Goal: Transaction & Acquisition: Purchase product/service

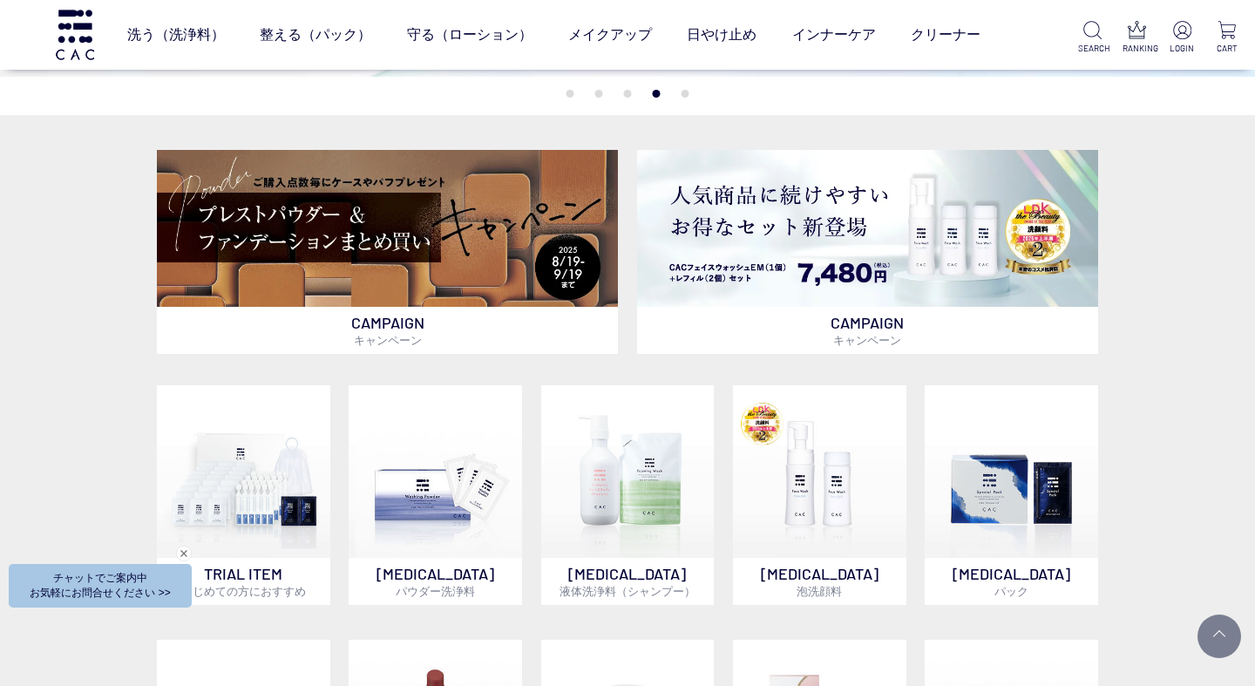
scroll to position [449, 0]
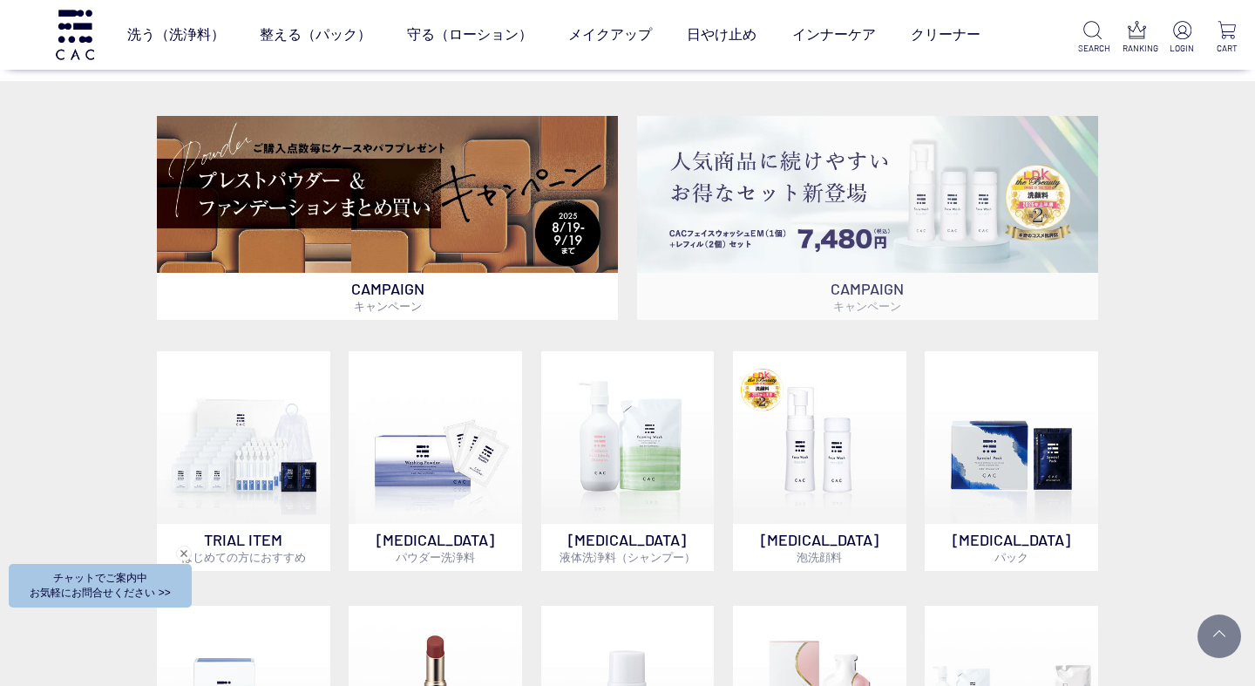
click at [878, 178] on img at bounding box center [867, 194] width 461 height 156
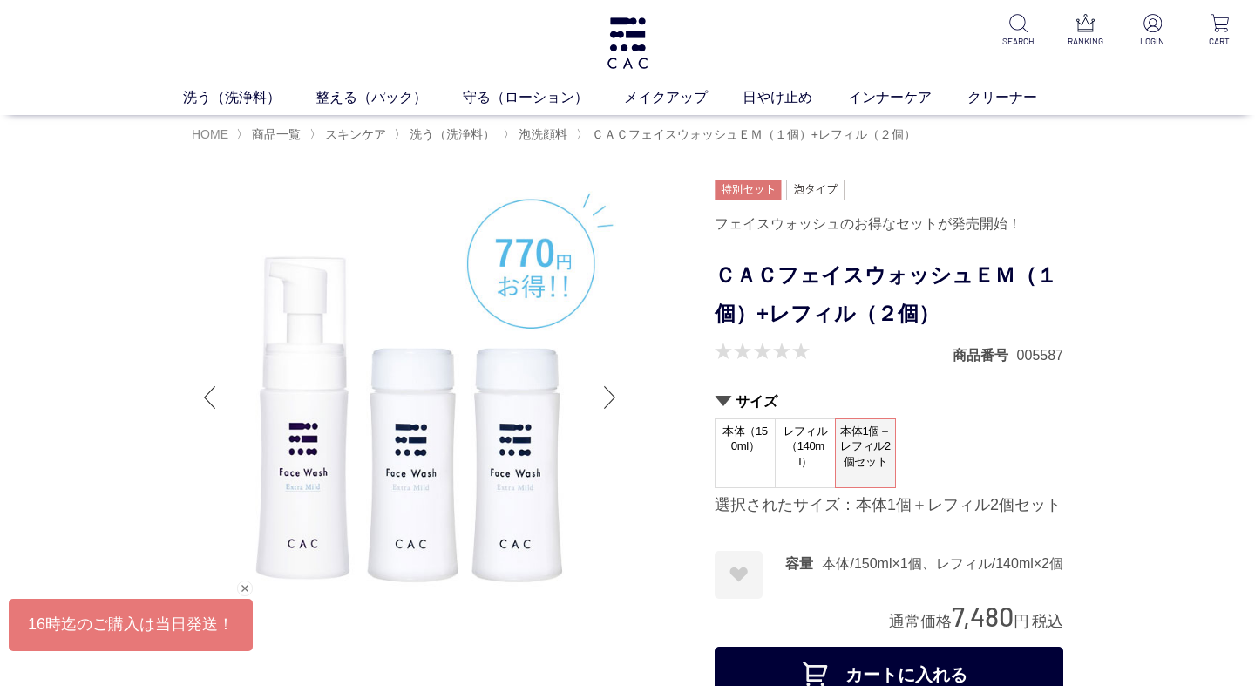
click at [207, 135] on span "HOME" at bounding box center [210, 134] width 37 height 14
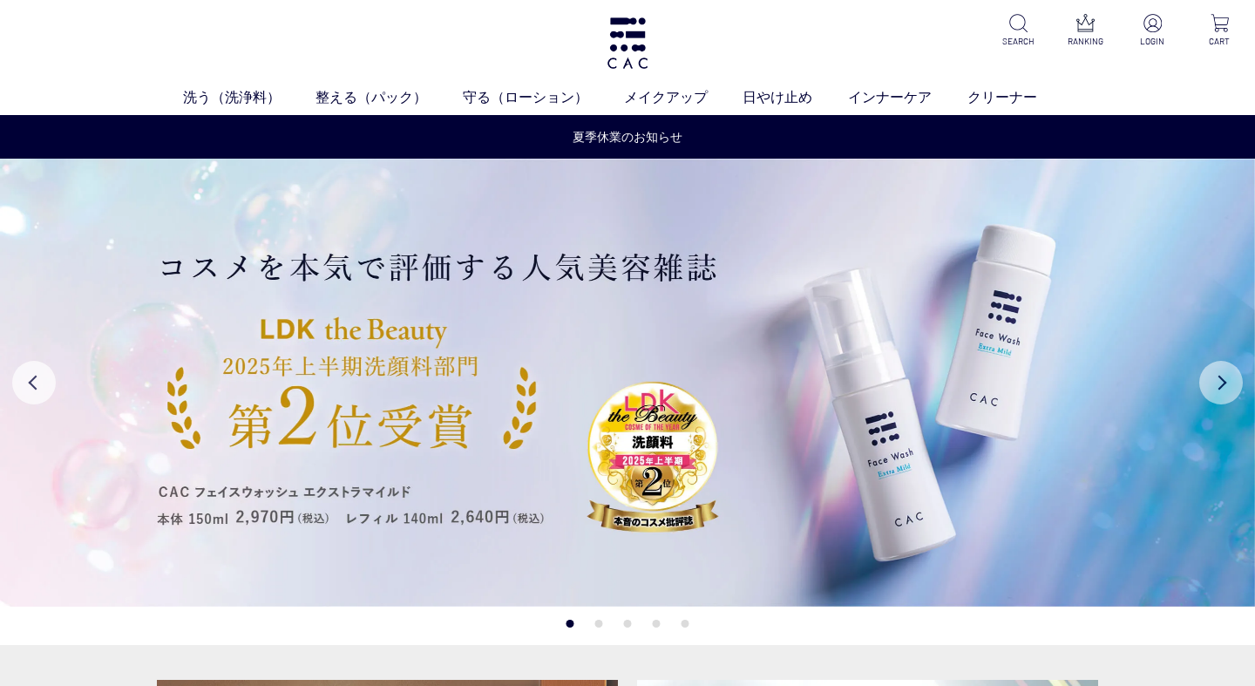
click at [1229, 388] on button "Next" at bounding box center [1221, 383] width 44 height 44
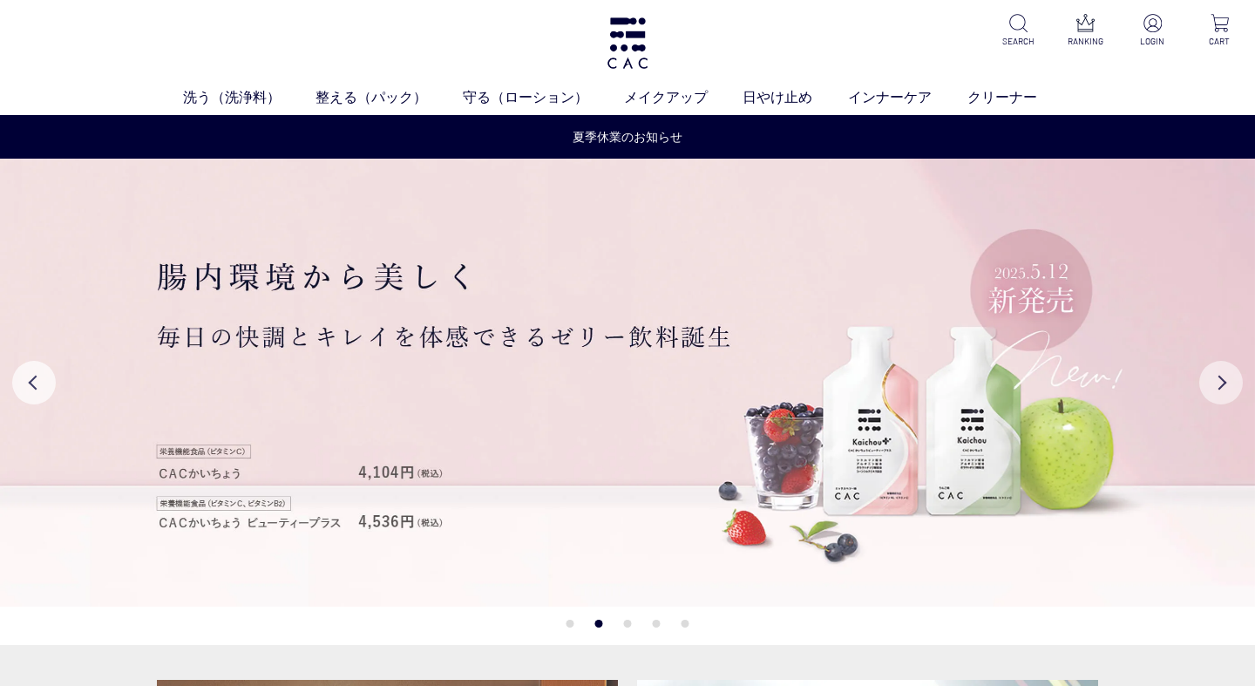
click at [1229, 388] on button "Next" at bounding box center [1221, 383] width 44 height 44
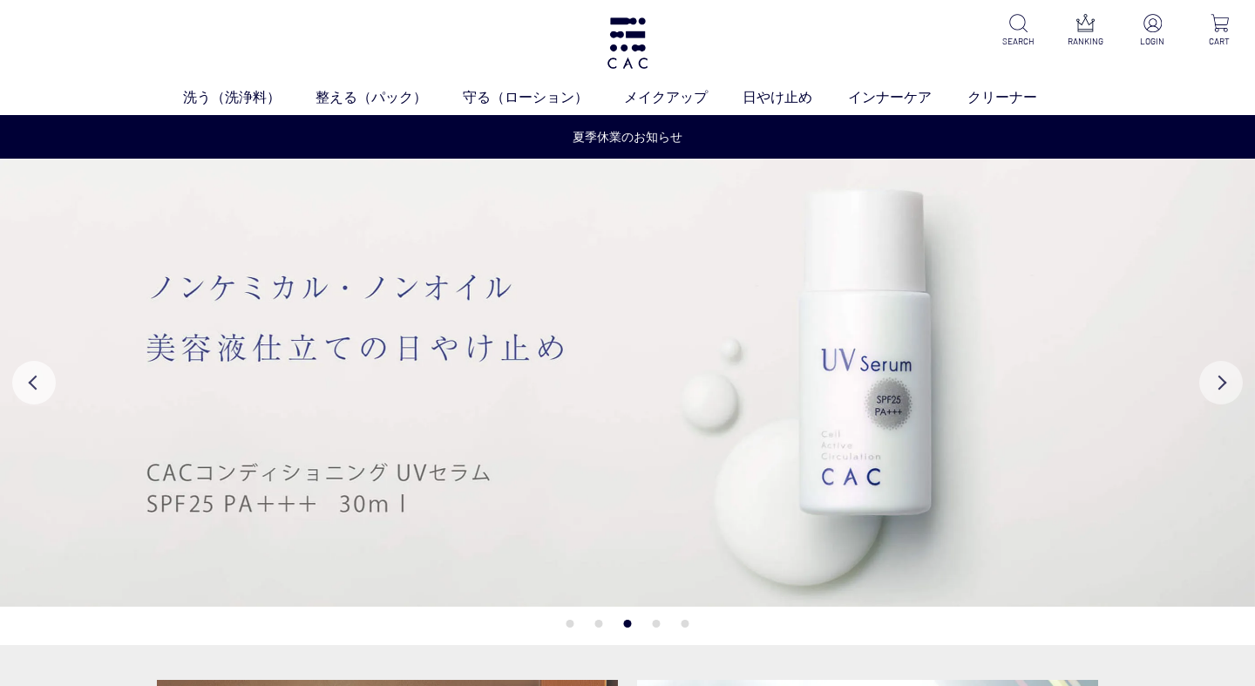
click at [1229, 388] on button "Next" at bounding box center [1221, 383] width 44 height 44
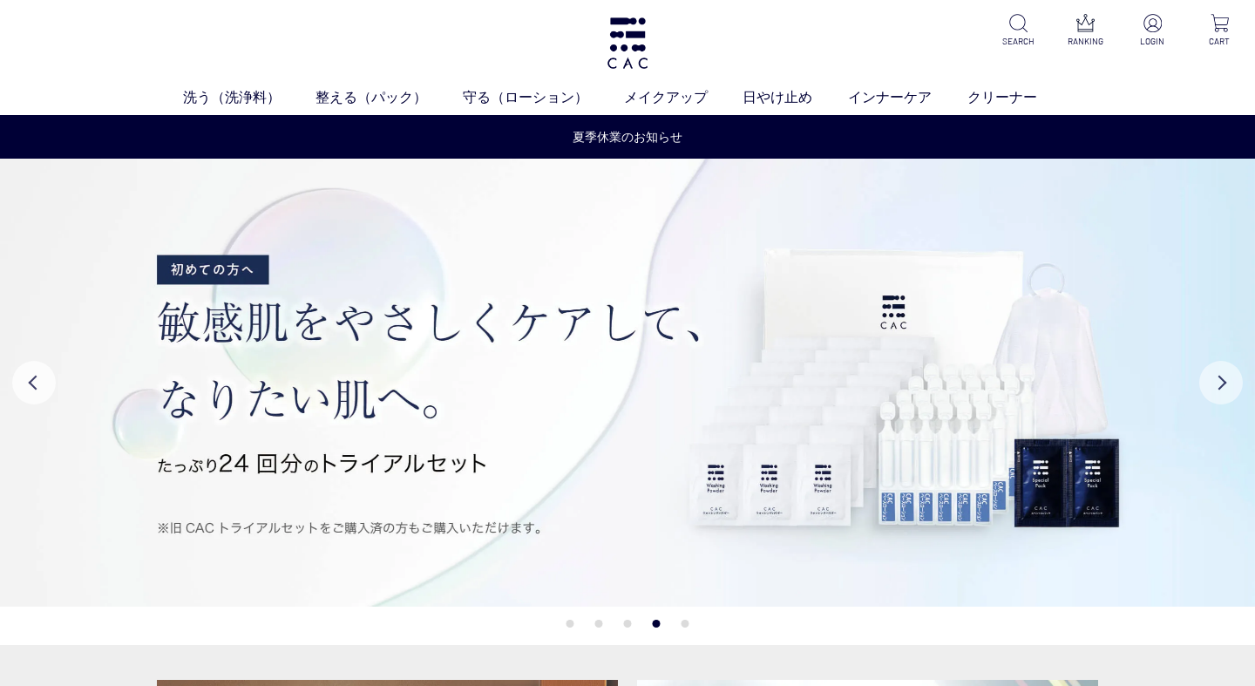
click at [1229, 388] on button "Next" at bounding box center [1221, 383] width 44 height 44
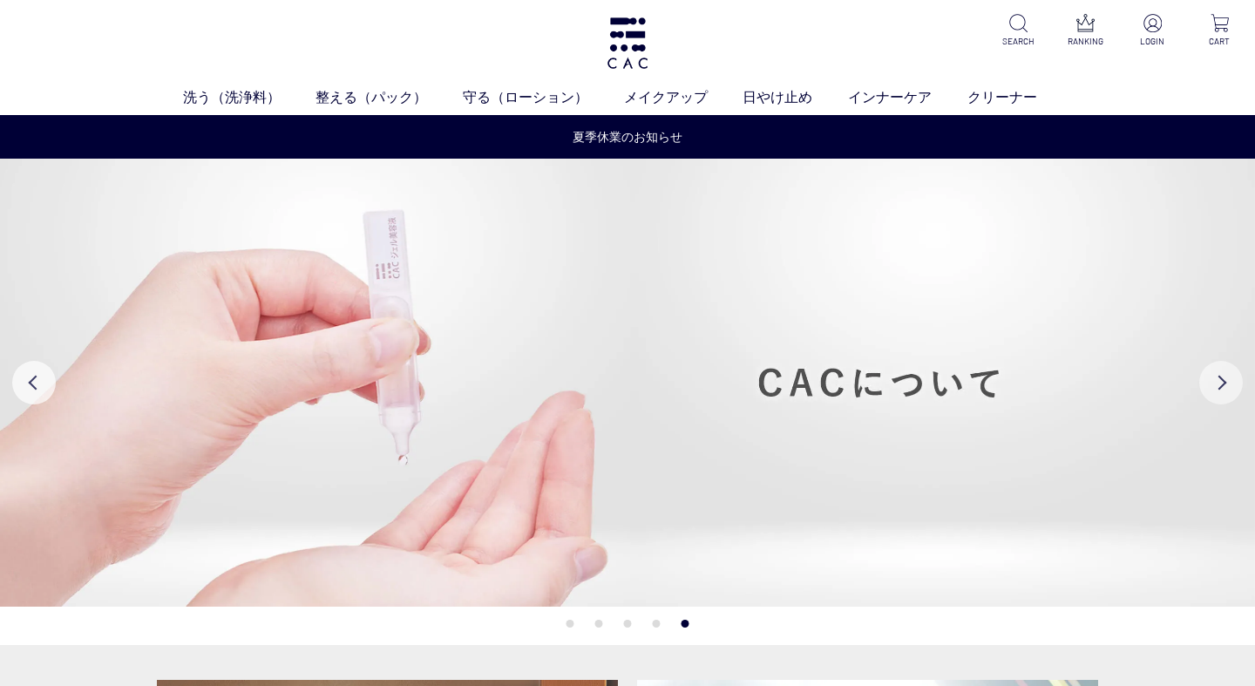
click at [1229, 388] on button "Next" at bounding box center [1221, 383] width 44 height 44
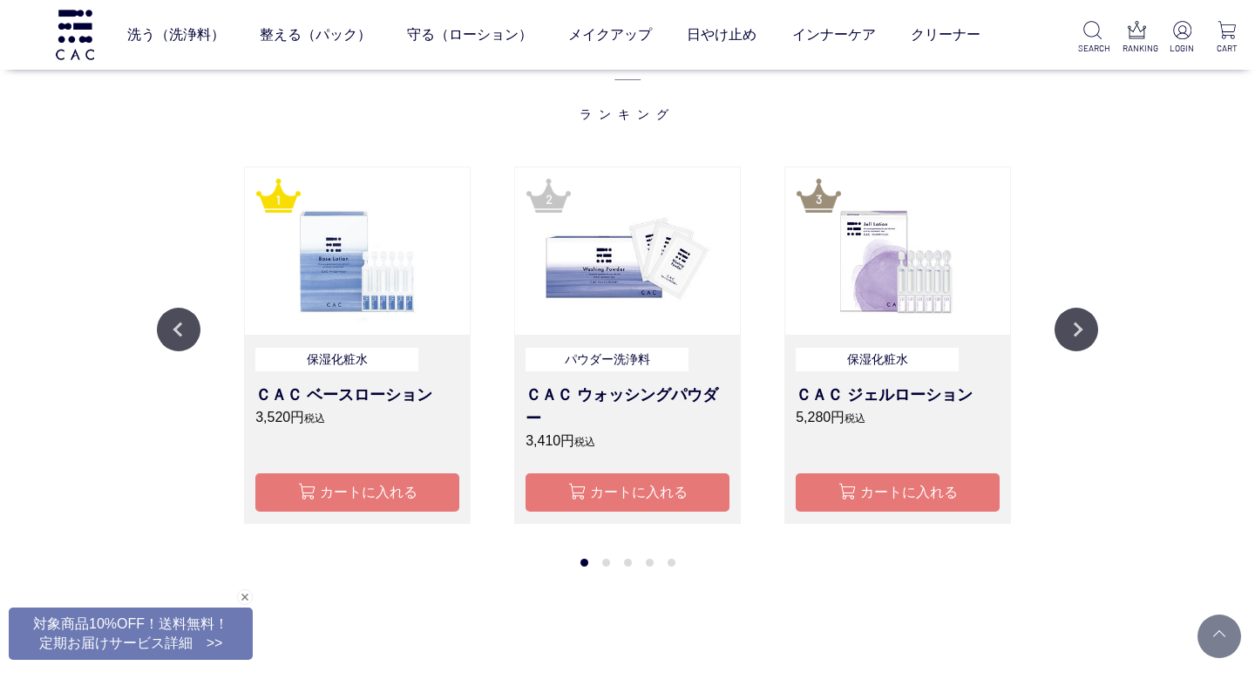
scroll to position [1487, 0]
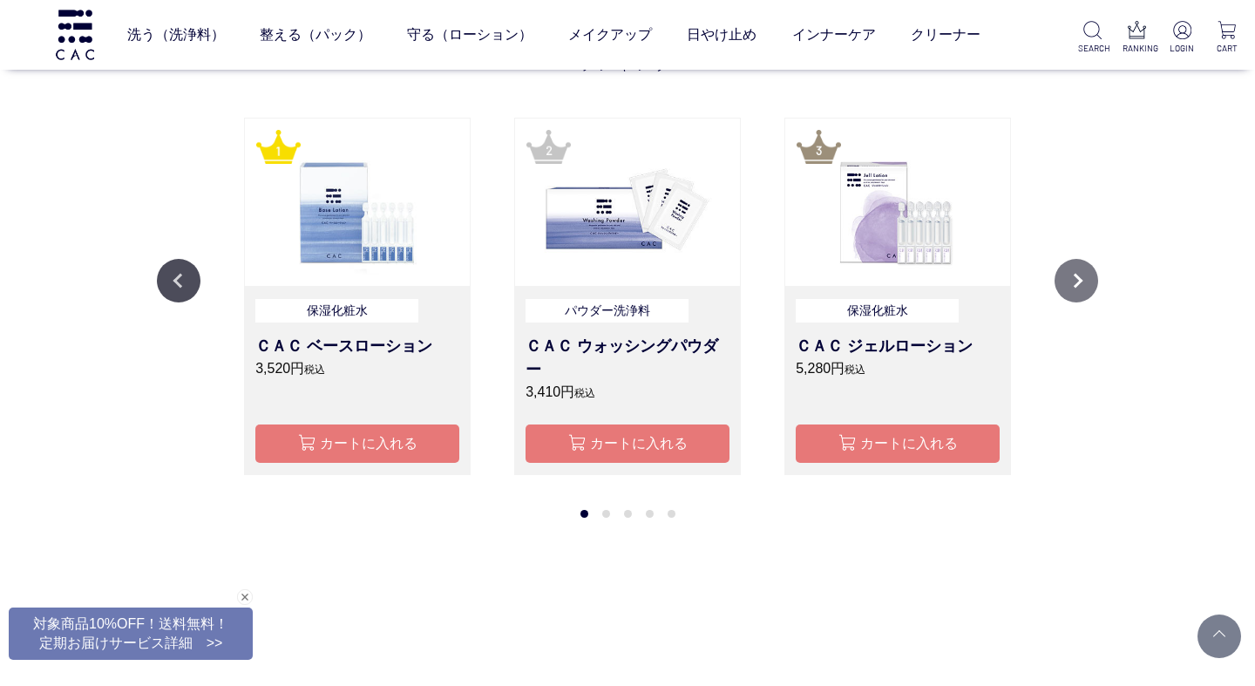
click at [1081, 277] on button "Next" at bounding box center [1077, 281] width 44 height 44
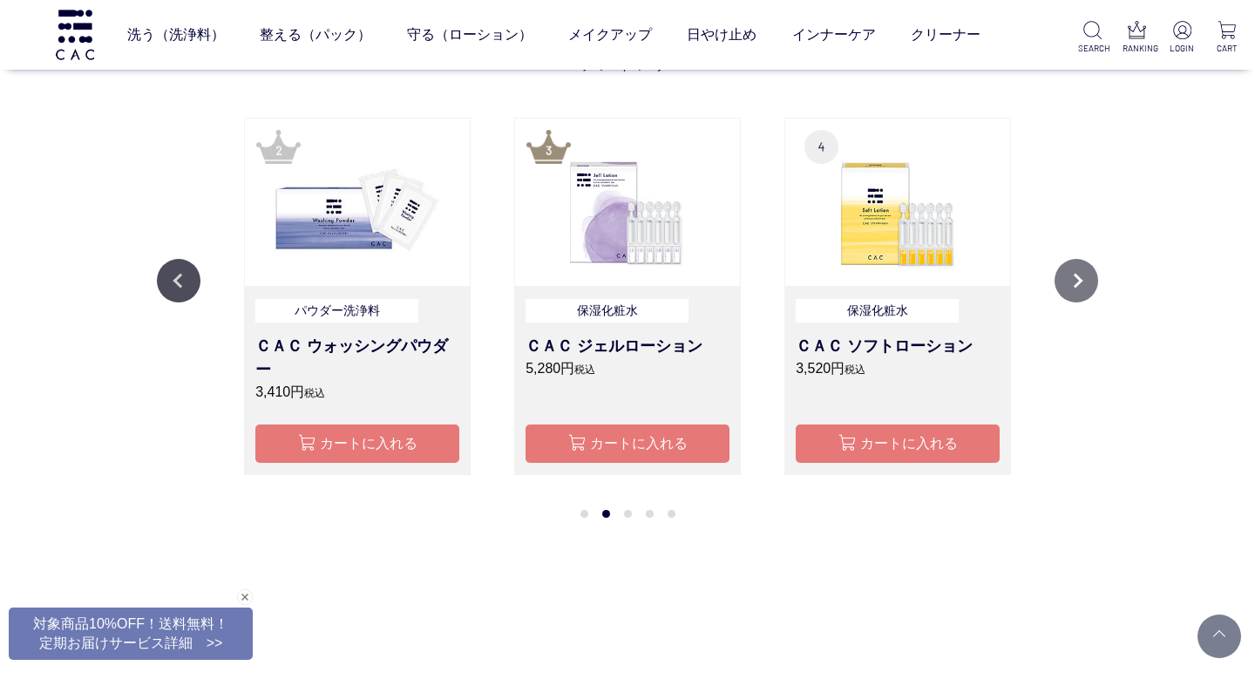
click at [1081, 277] on button "Next" at bounding box center [1077, 281] width 44 height 44
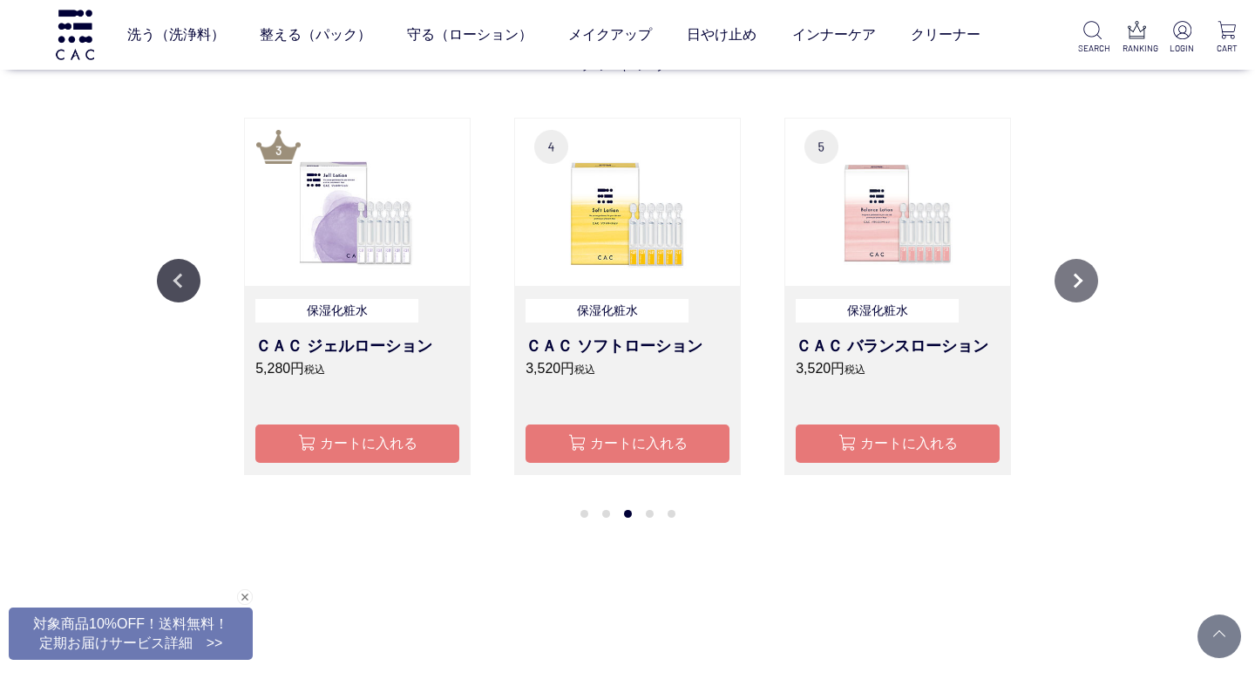
click at [1081, 277] on button "Next" at bounding box center [1077, 281] width 44 height 44
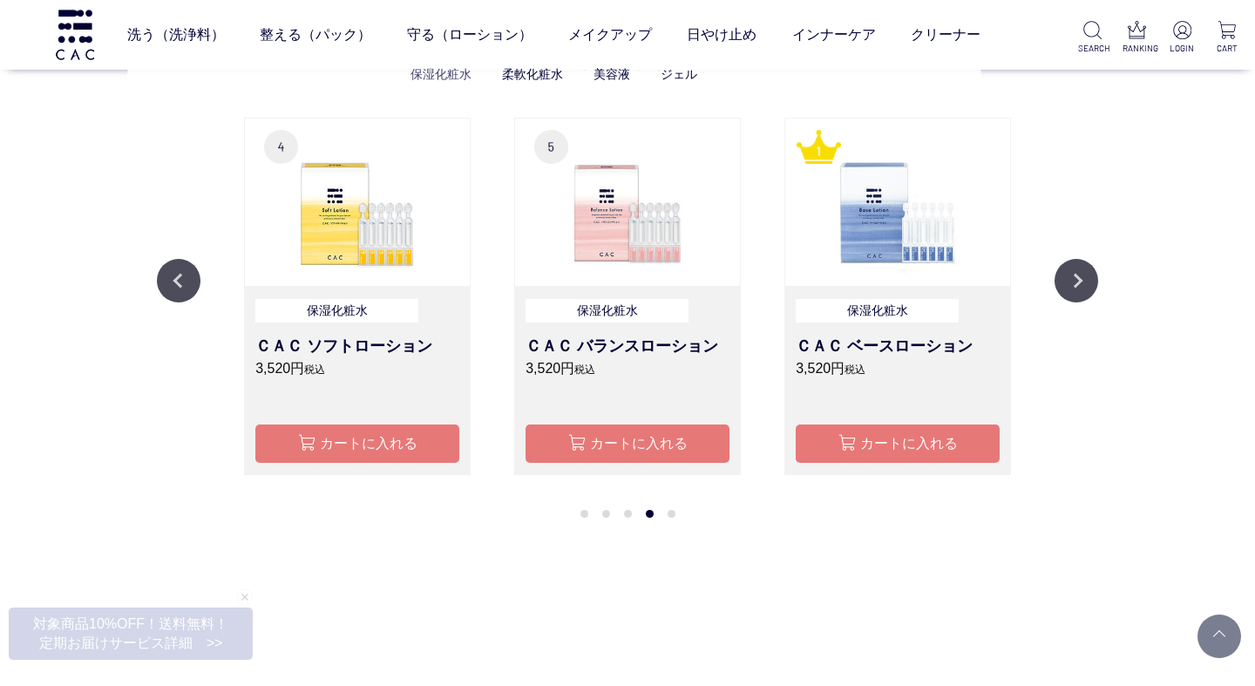
click at [441, 78] on link "保湿化粧水" at bounding box center [441, 74] width 61 height 14
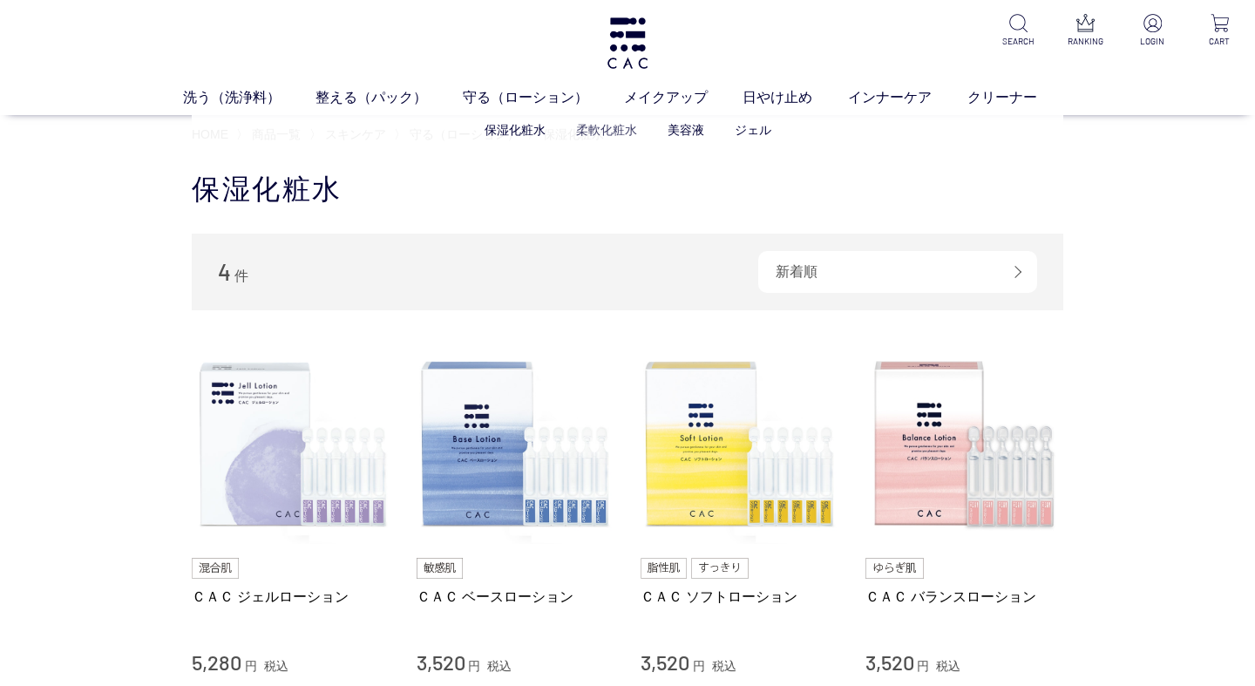
click at [598, 129] on link "柔軟化粧水" at bounding box center [606, 130] width 61 height 14
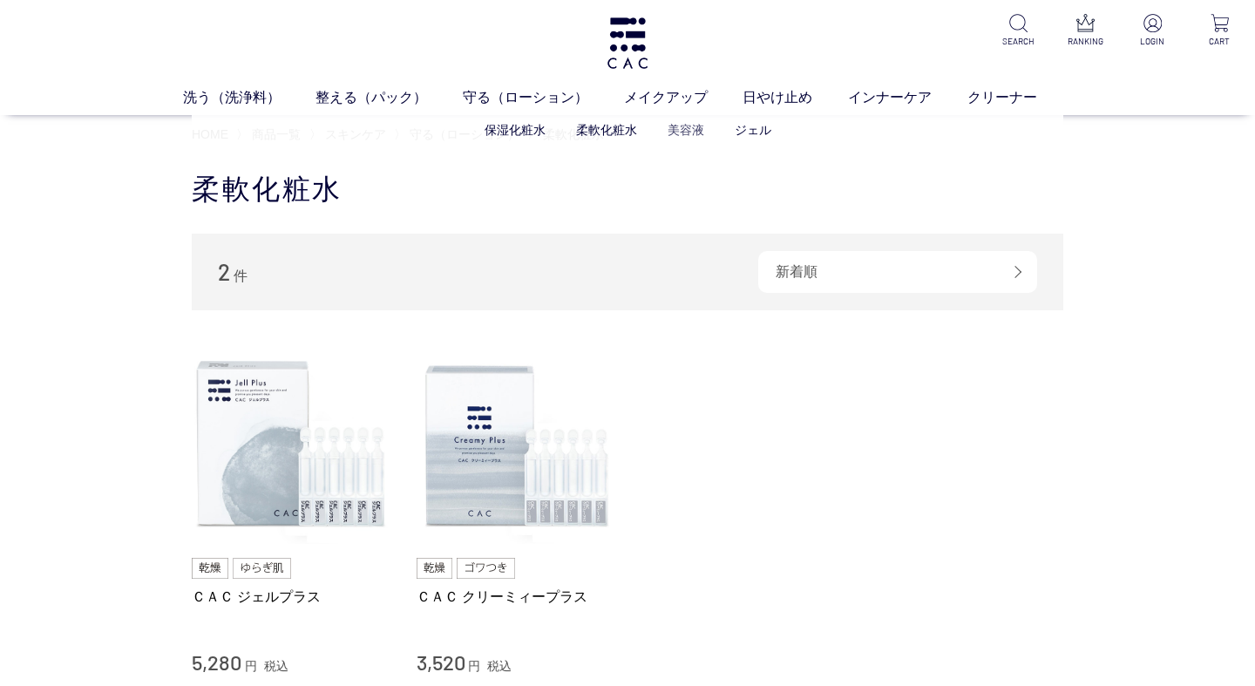
click at [677, 132] on link "美容液" at bounding box center [686, 130] width 37 height 14
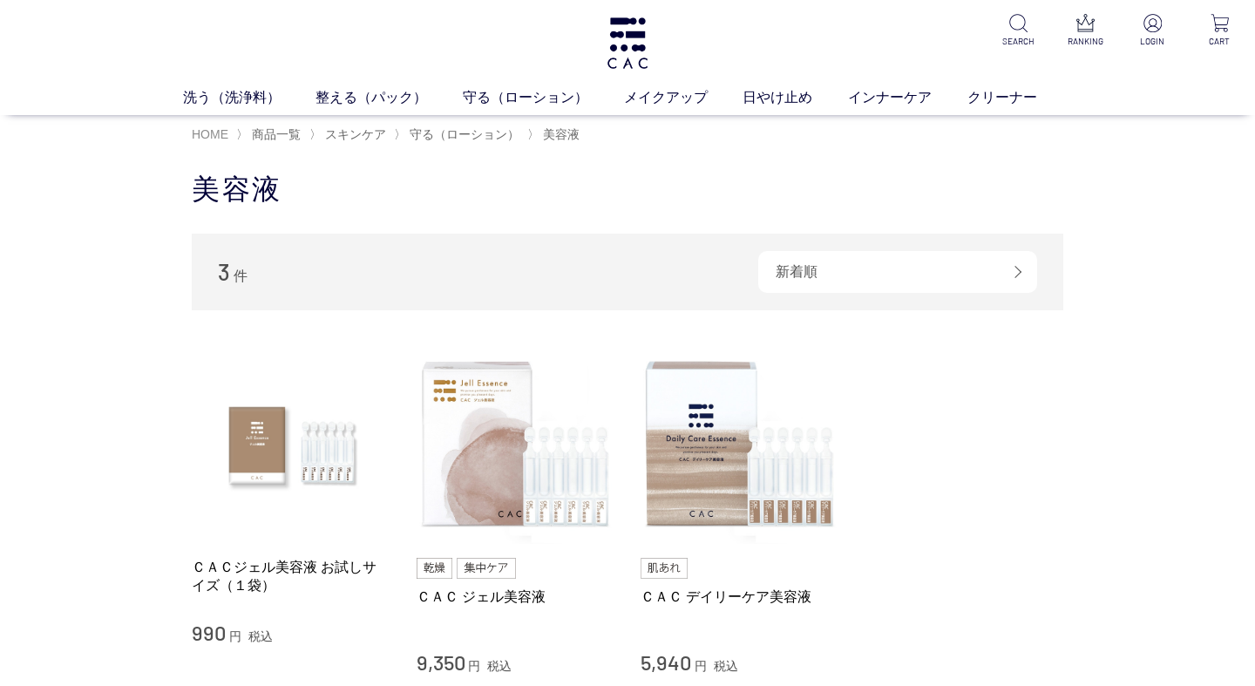
click at [210, 133] on span "HOME" at bounding box center [210, 134] width 37 height 14
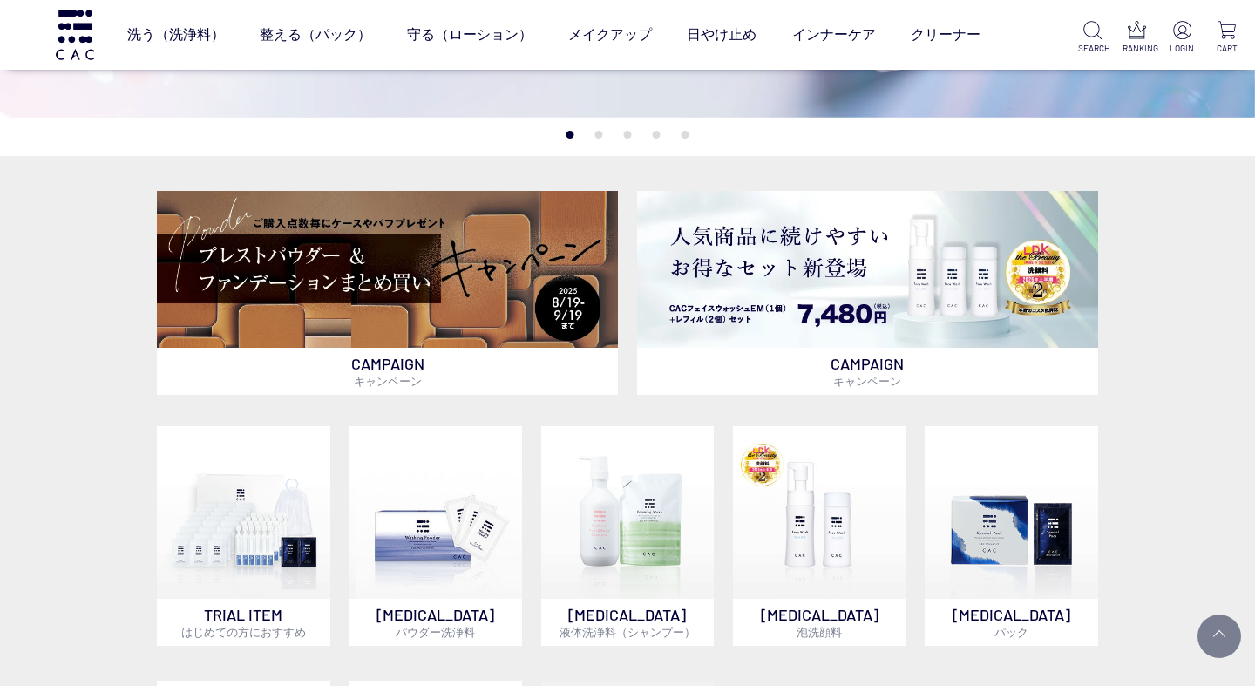
scroll to position [419, 0]
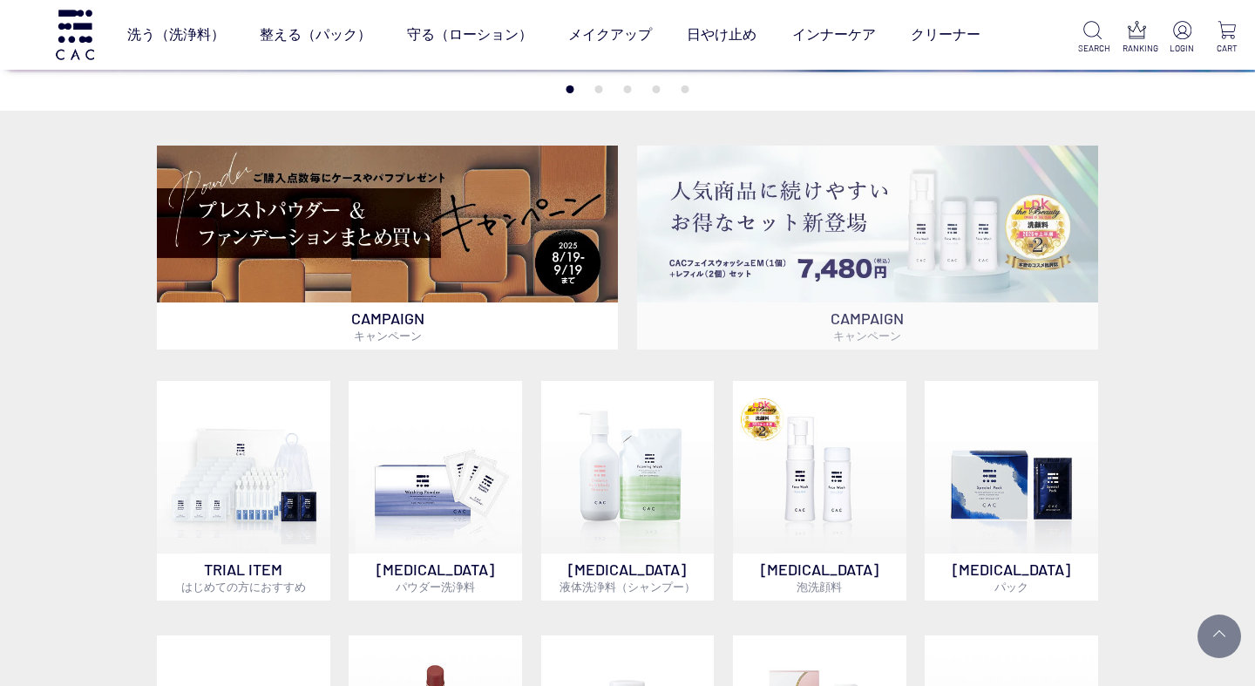
click at [771, 198] on img at bounding box center [867, 224] width 461 height 156
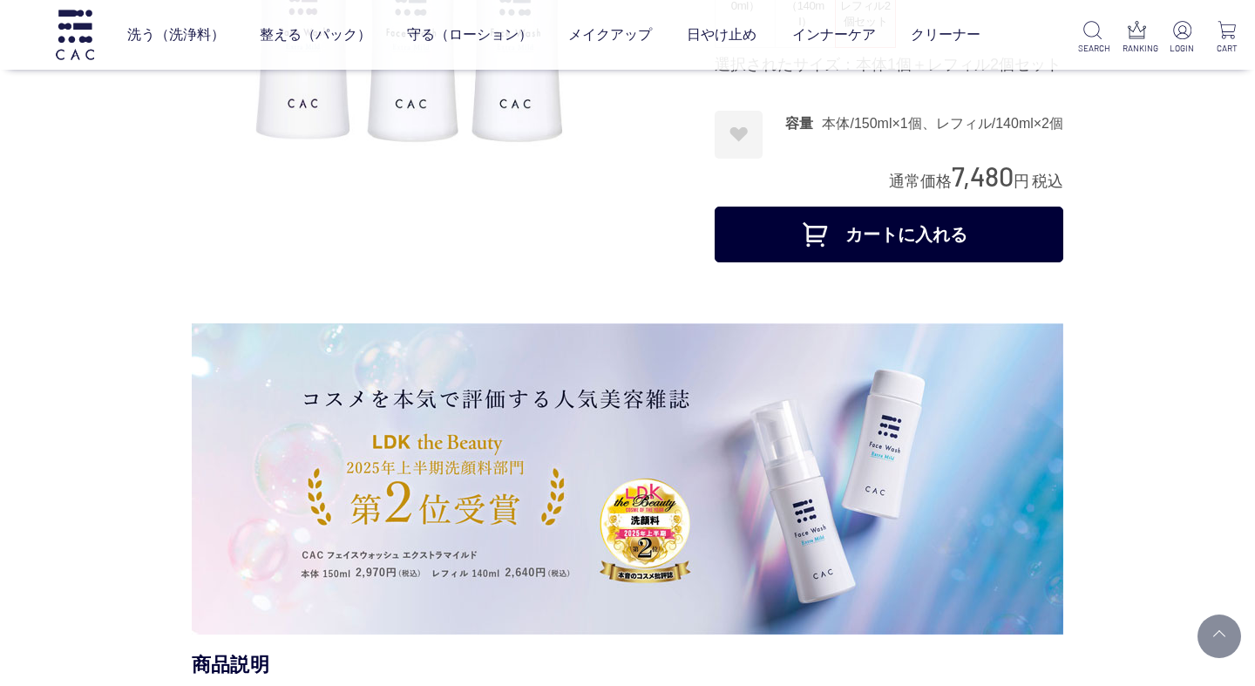
scroll to position [392, 0]
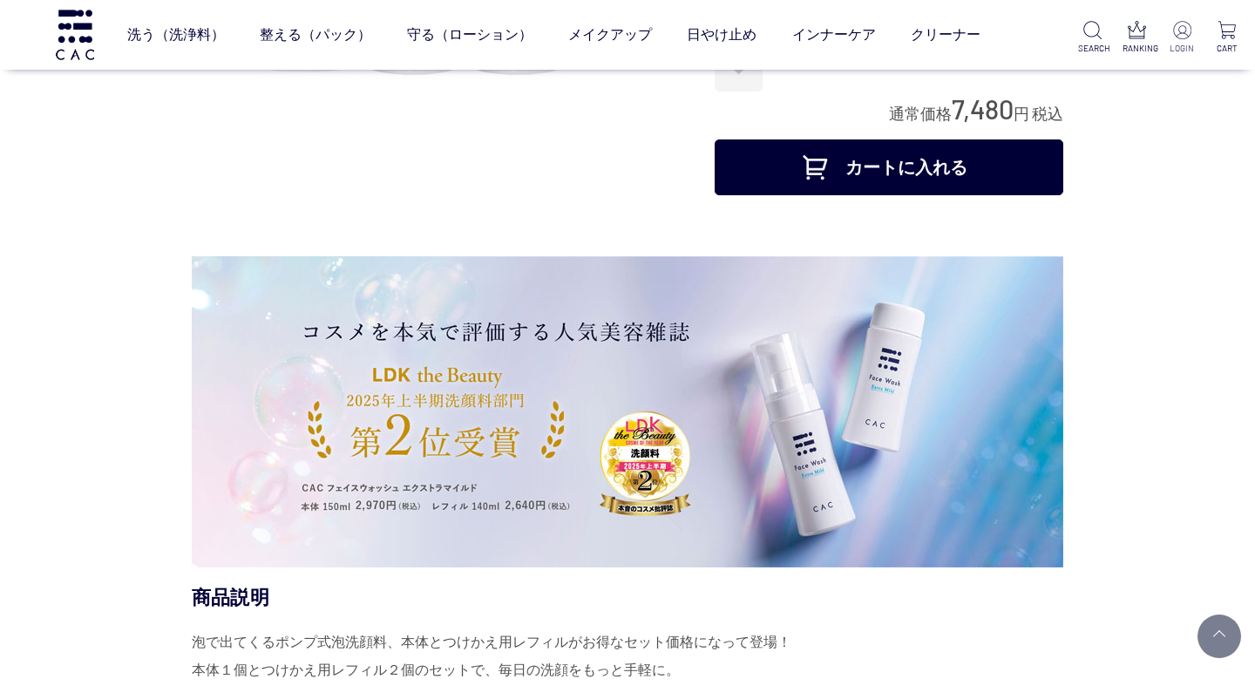
click at [1192, 28] on p at bounding box center [1182, 31] width 29 height 21
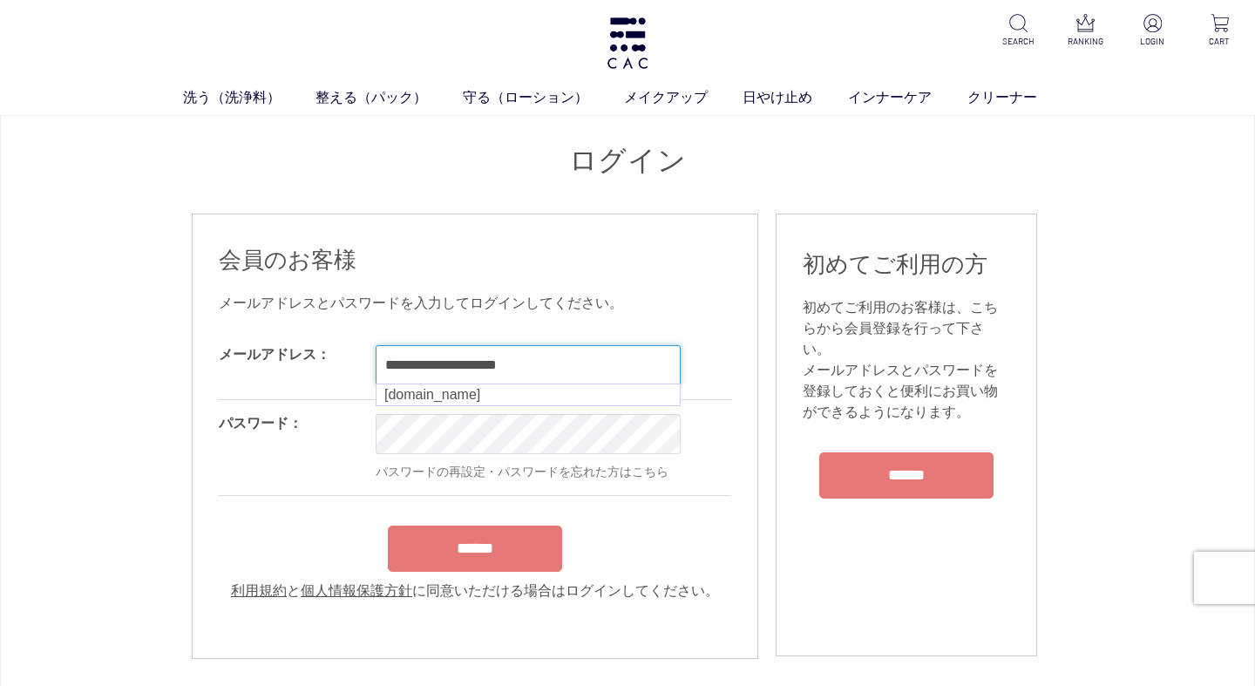
type input "**********"
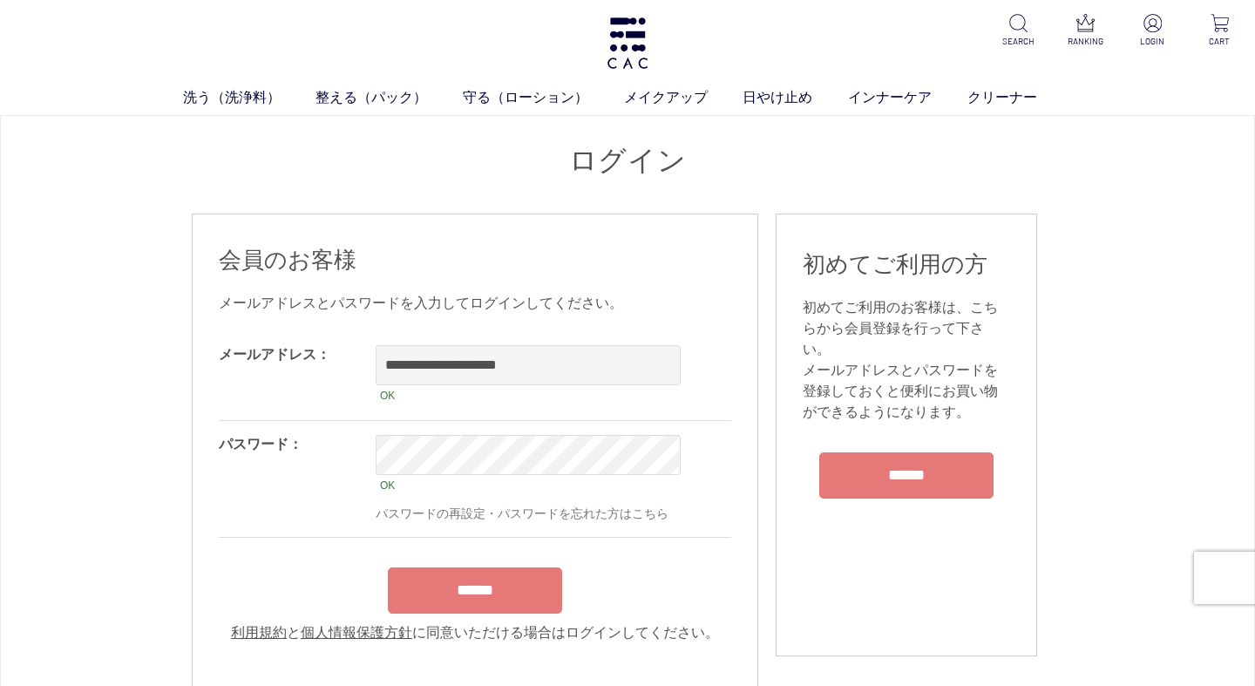
click at [480, 561] on form "**********" at bounding box center [475, 487] width 513 height 312
click at [479, 582] on input "******" at bounding box center [475, 590] width 174 height 46
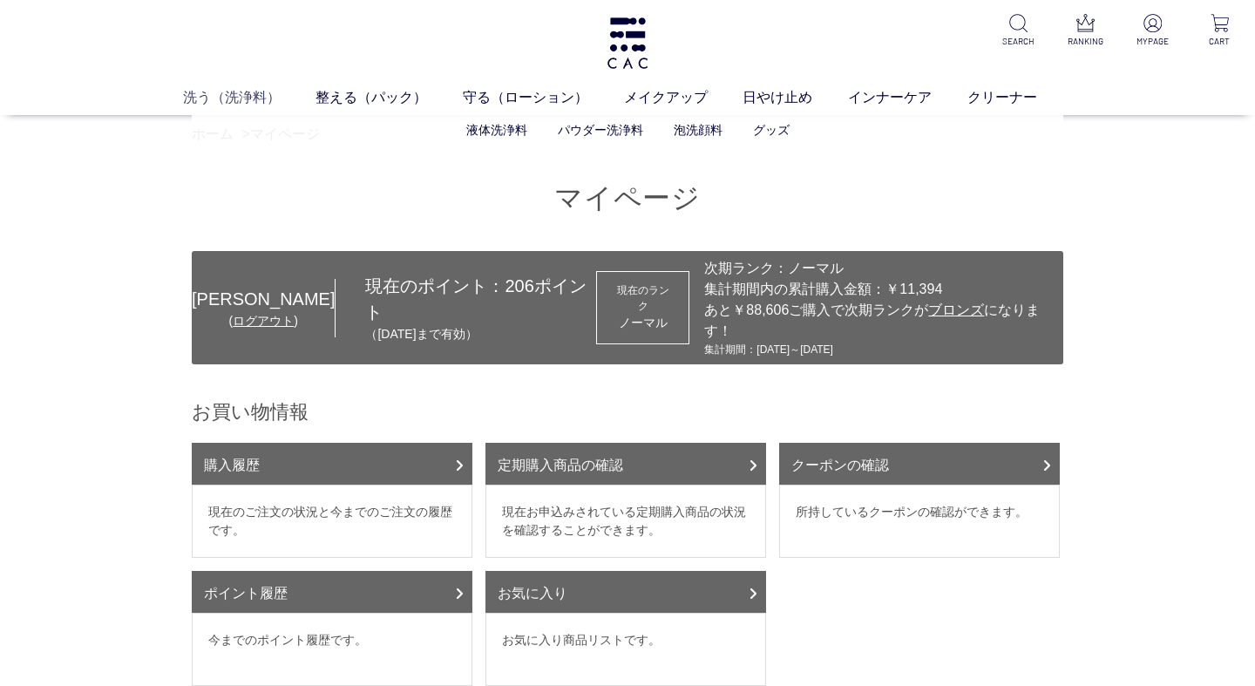
click at [214, 93] on link "洗う（洗浄料）" at bounding box center [249, 96] width 133 height 21
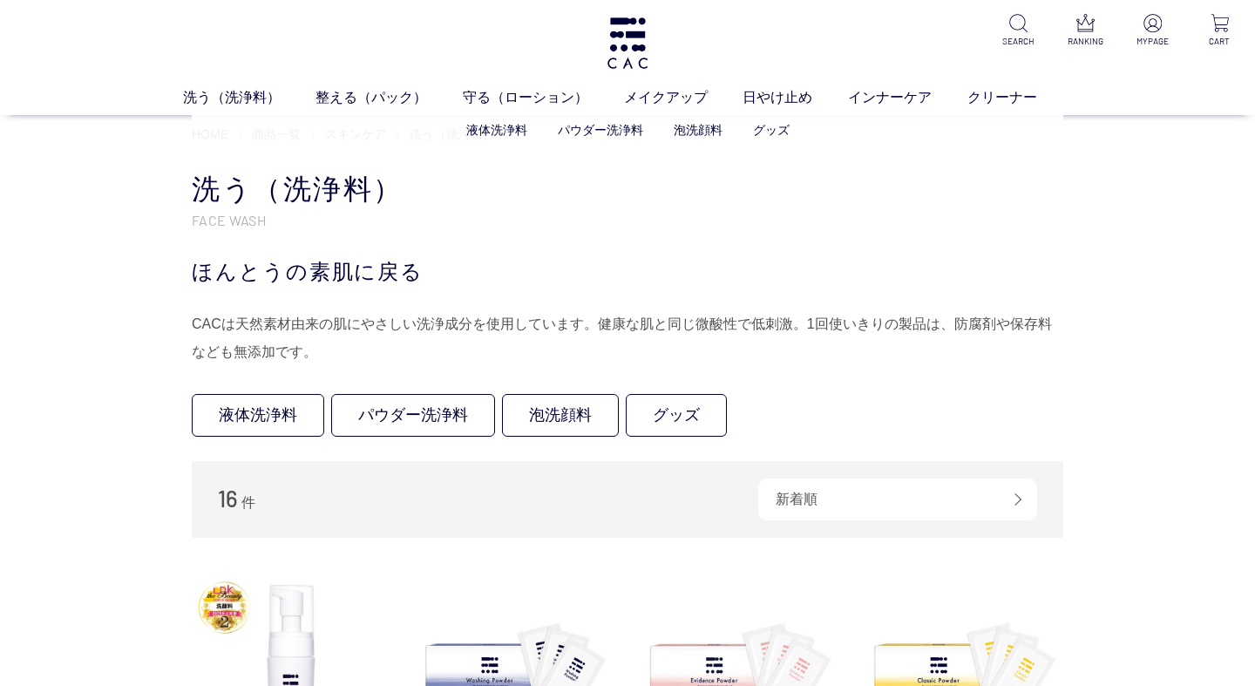
click at [203, 128] on ul "液体洗浄料 パウダー洗浄料 泡洗顔料 グッズ" at bounding box center [628, 130] width 872 height 43
click at [627, 34] on img at bounding box center [627, 42] width 45 height 51
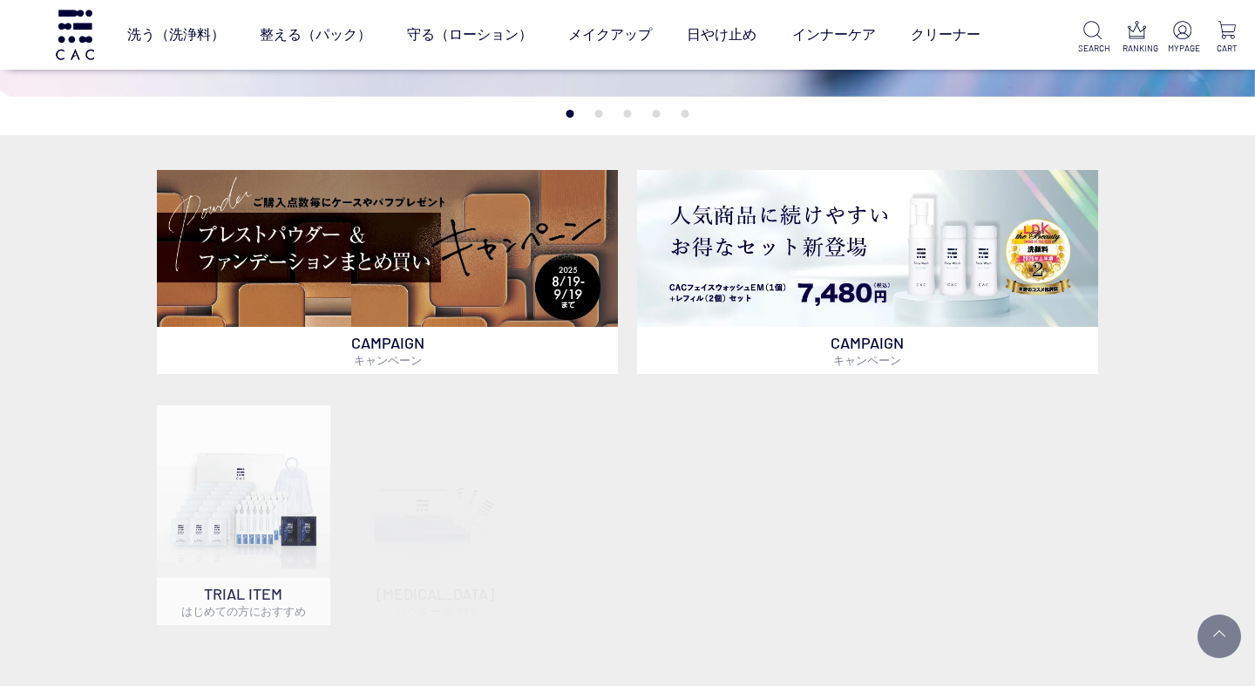
scroll to position [437, 0]
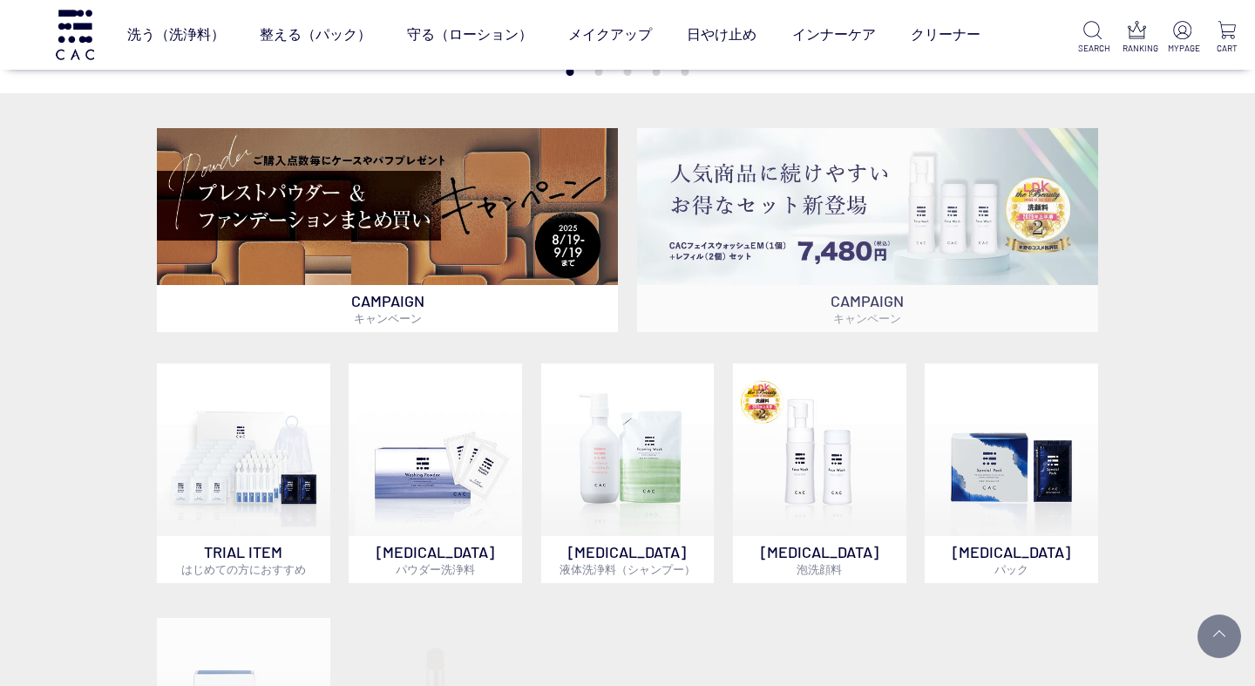
click at [866, 162] on img at bounding box center [867, 206] width 461 height 156
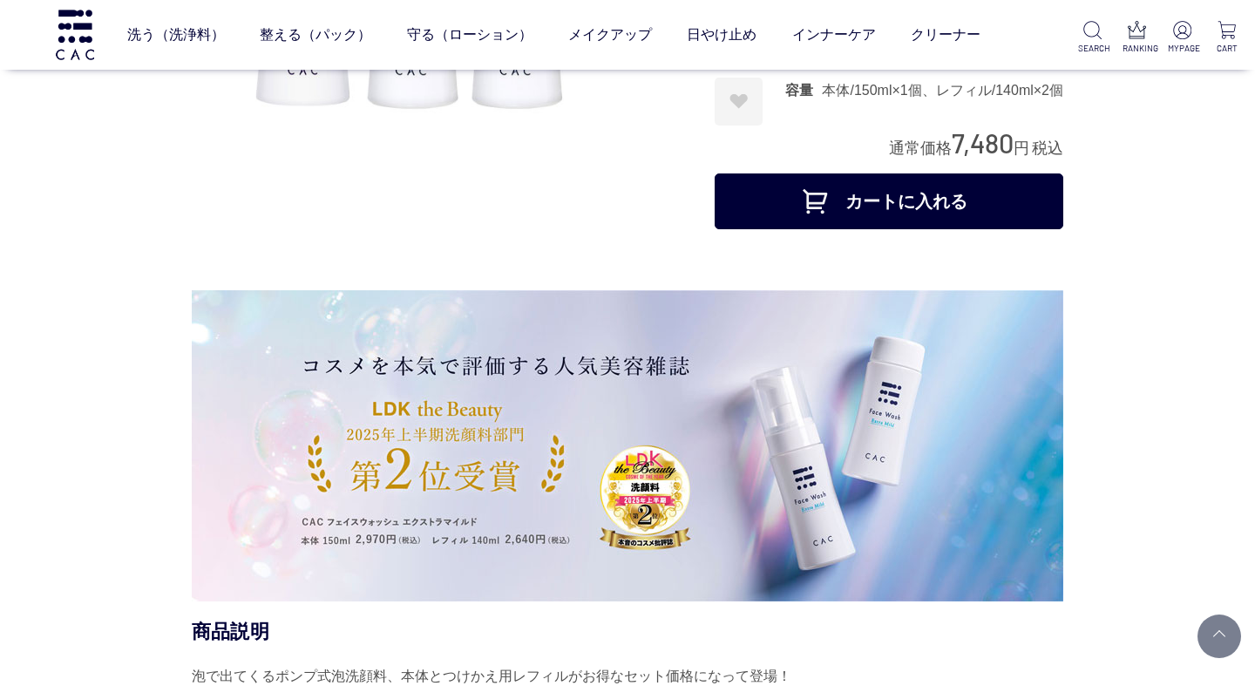
scroll to position [350, 0]
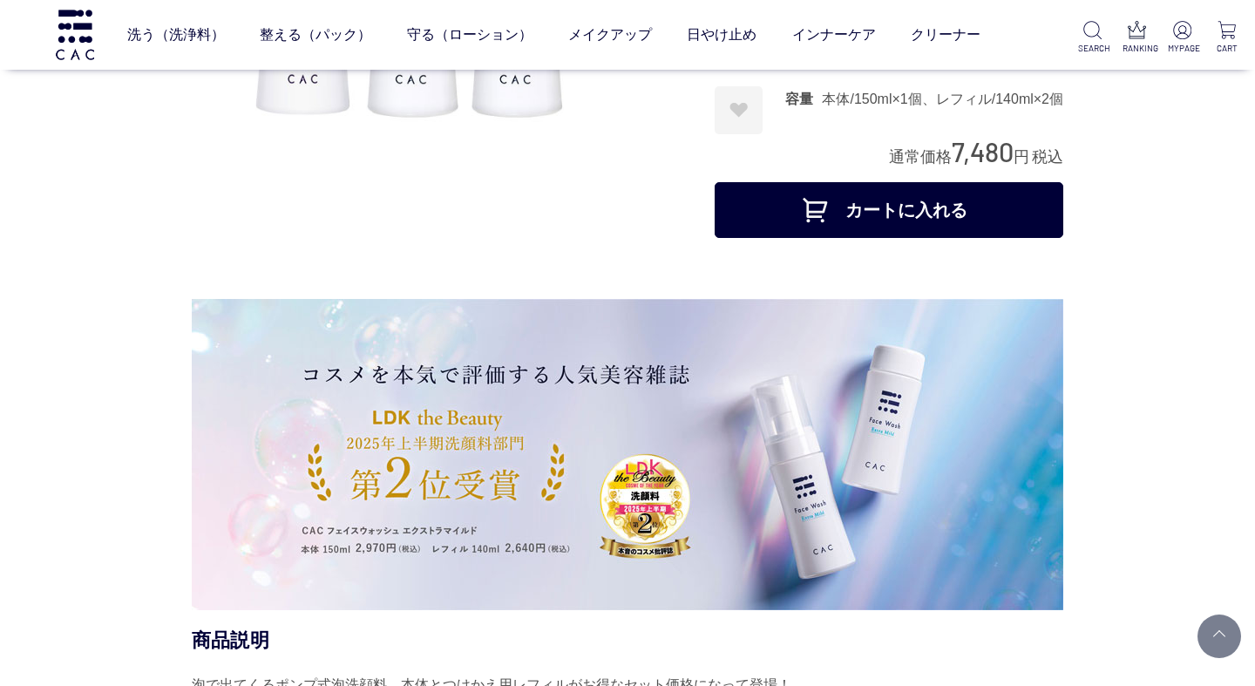
click at [812, 220] on button "カートに入れる" at bounding box center [889, 210] width 349 height 56
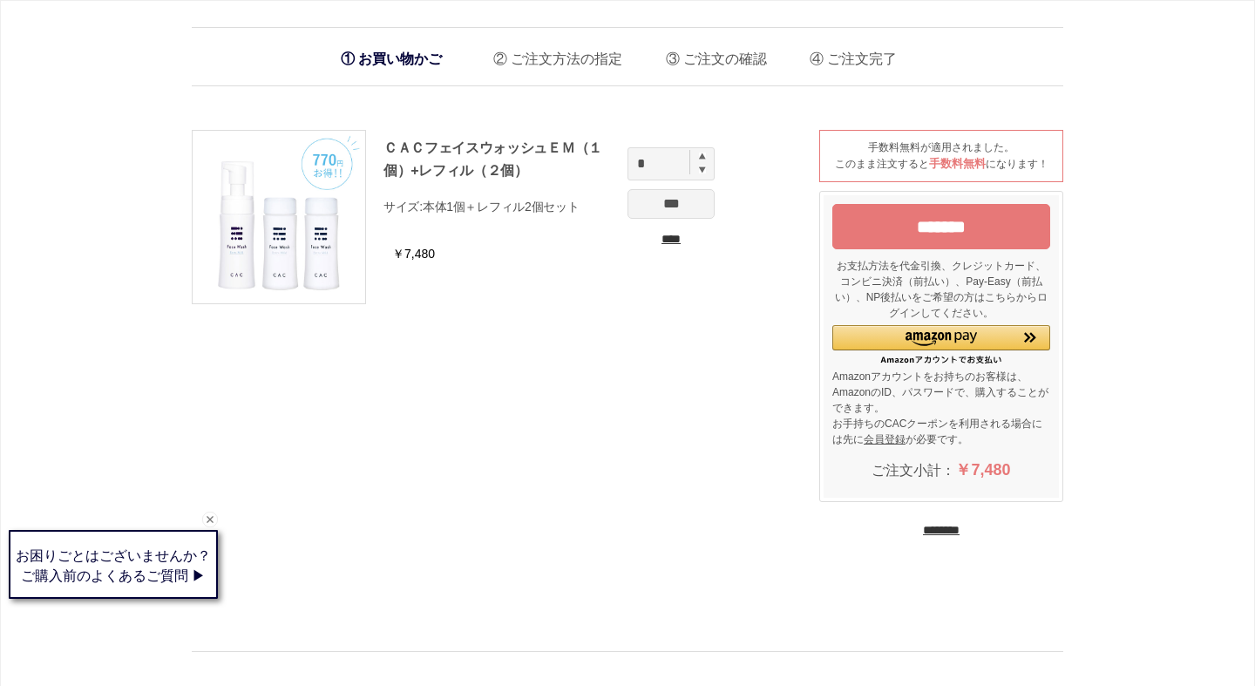
click at [927, 523] on input "********" at bounding box center [941, 530] width 37 height 17
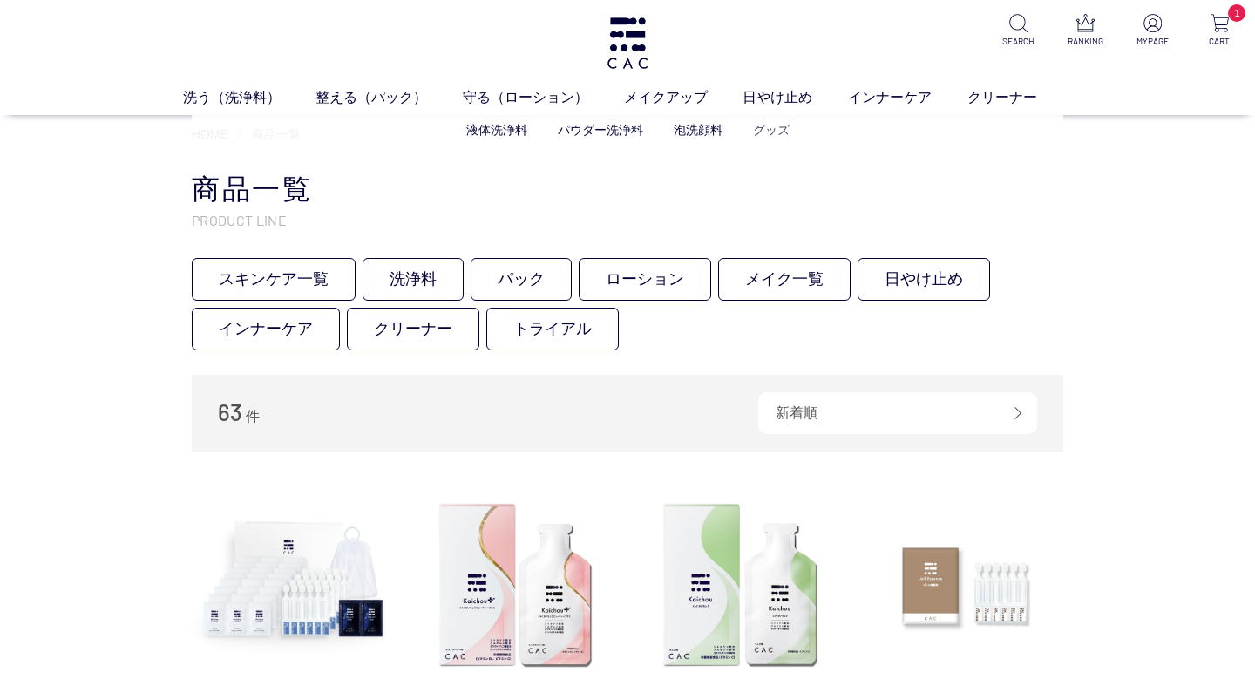
click at [771, 130] on link "グッズ" at bounding box center [771, 130] width 37 height 14
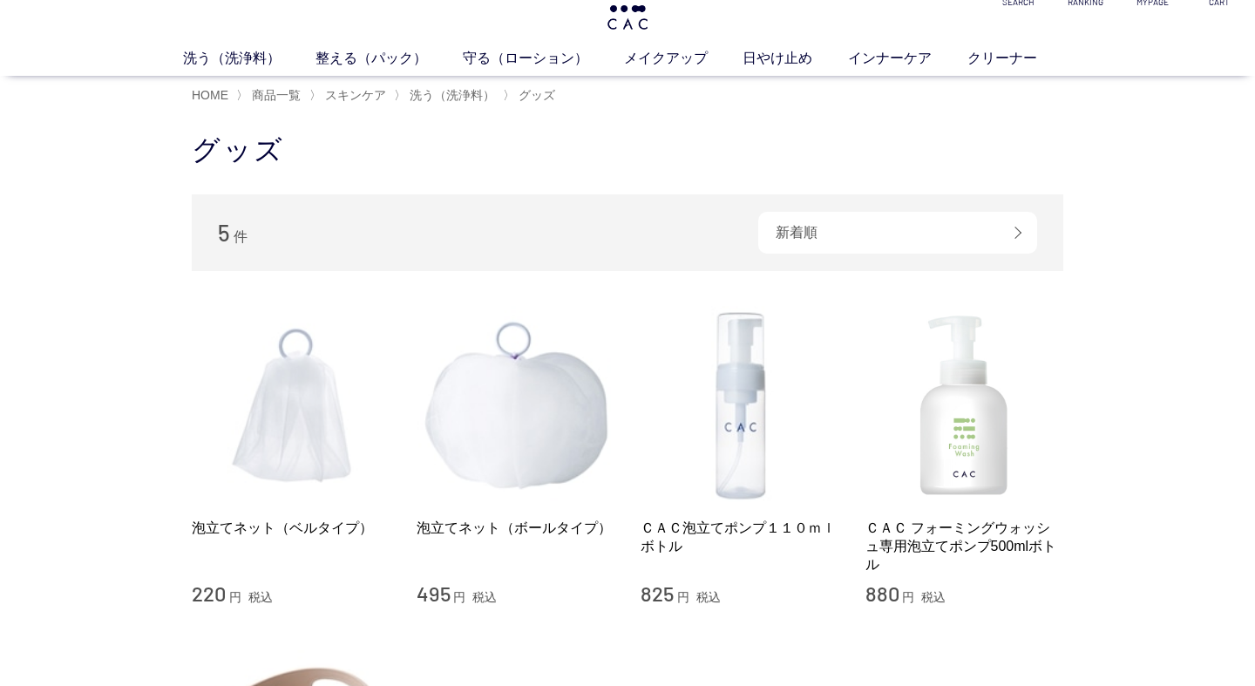
scroll to position [37, 0]
click at [295, 460] on img at bounding box center [291, 408] width 199 height 199
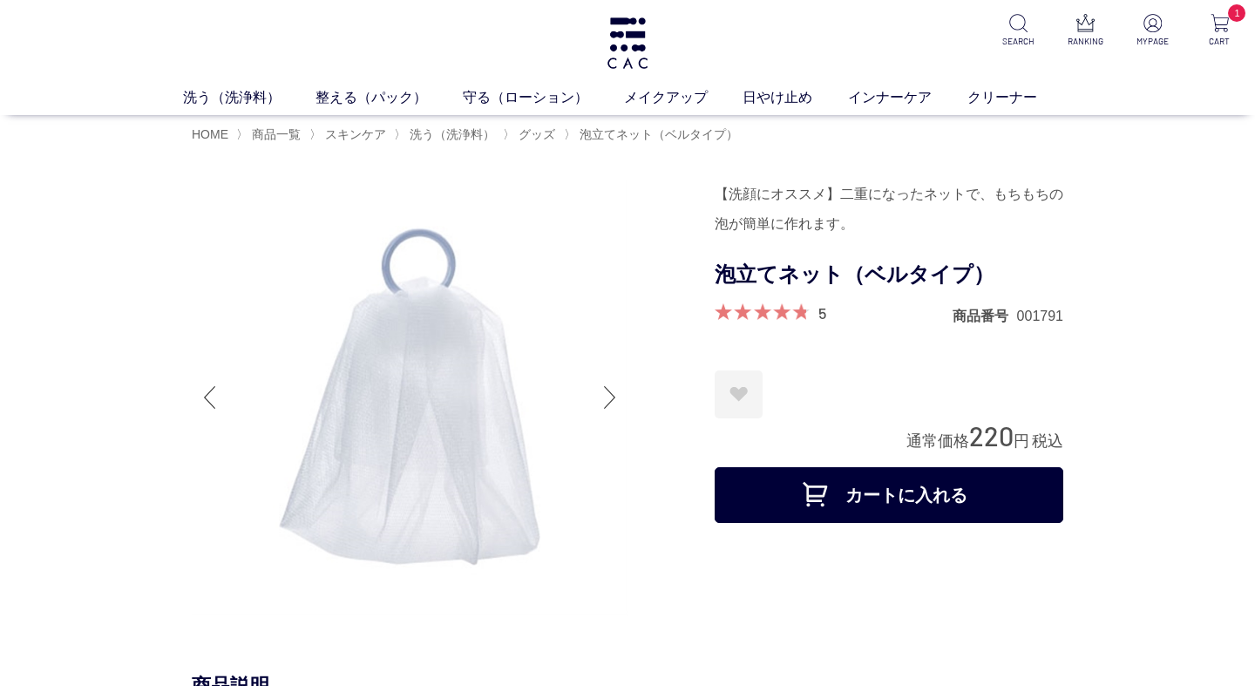
click at [818, 498] on button "カートに入れる" at bounding box center [889, 495] width 349 height 56
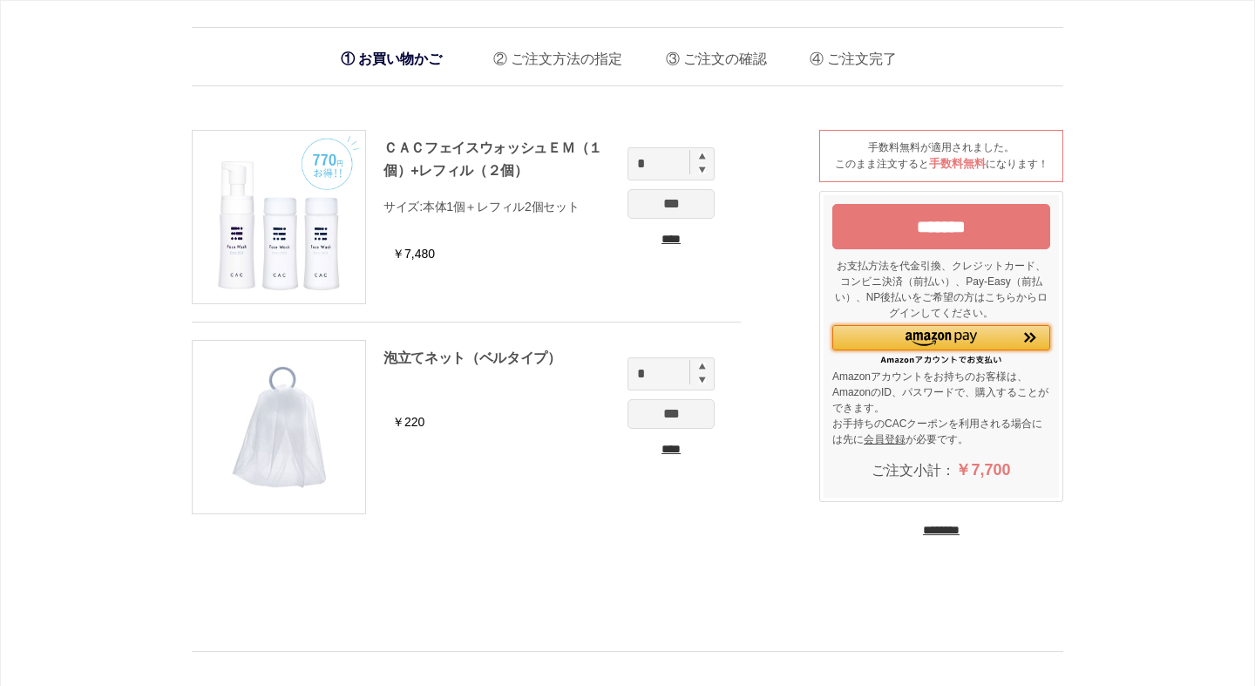
click at [924, 335] on img "Amazon Pay - Amazonアカウントをお使いください" at bounding box center [941, 339] width 71 height 14
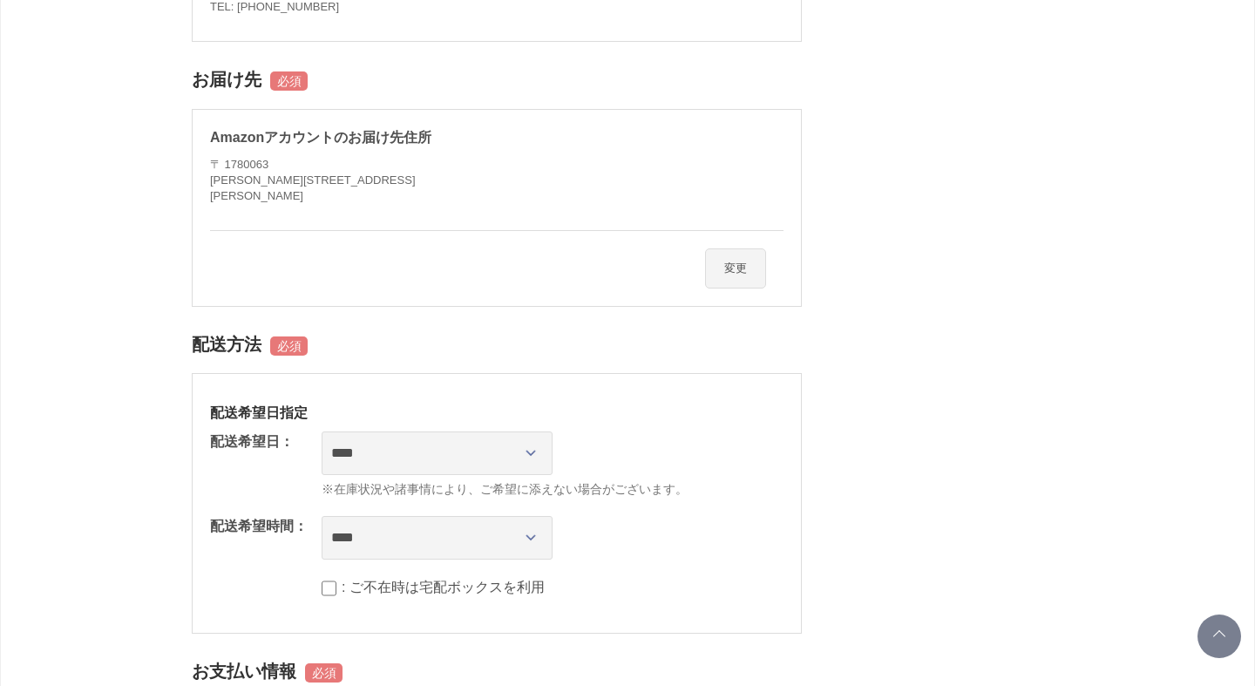
scroll to position [675, 0]
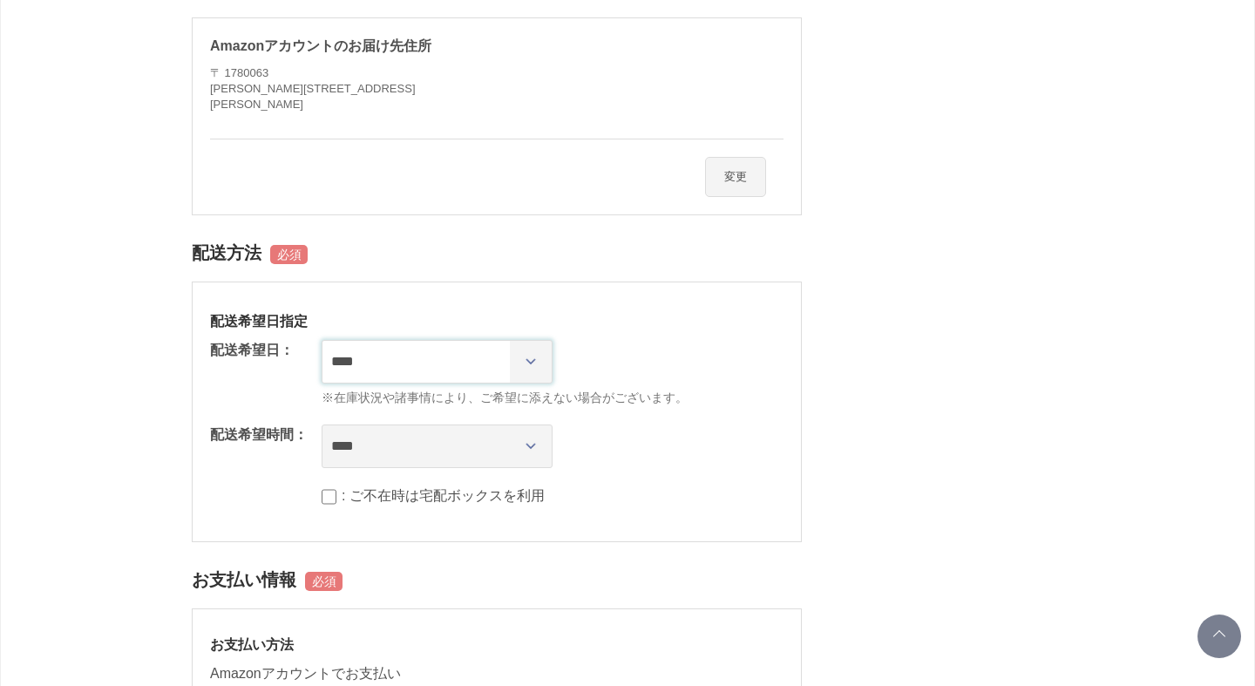
select select "********"
select select "**"
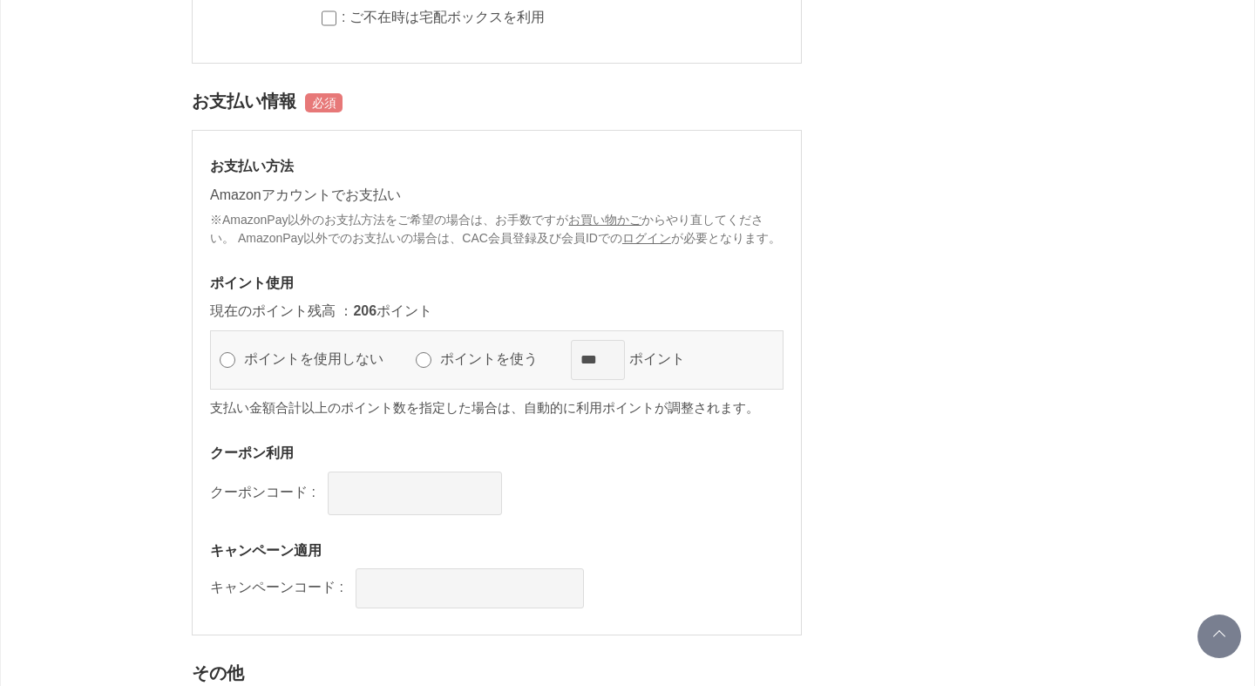
scroll to position [1173, 0]
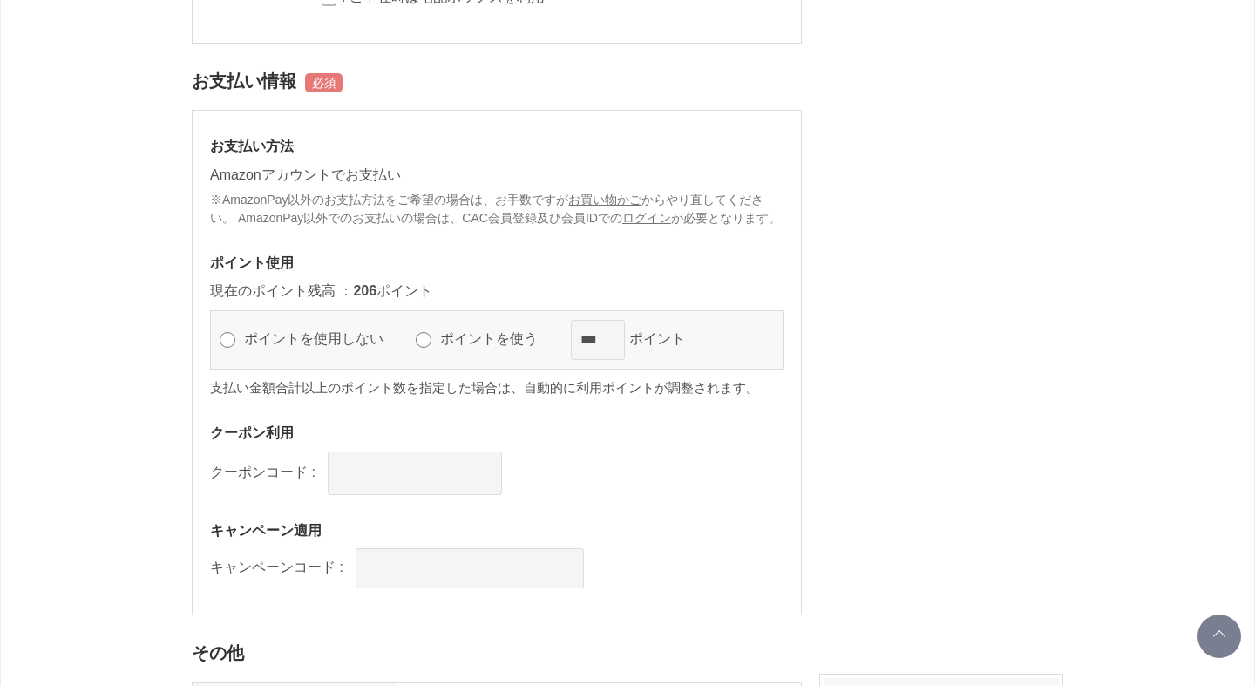
click at [447, 346] on label "ポイントを使う" at bounding box center [497, 338] width 122 height 15
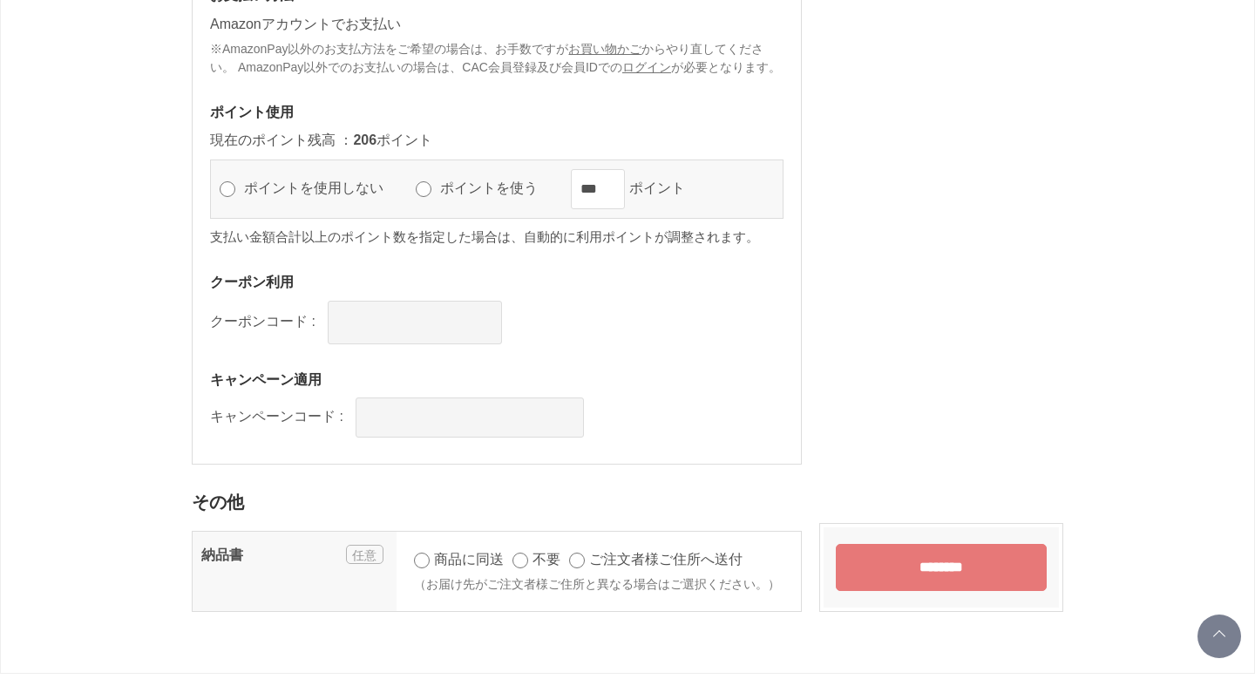
scroll to position [1406, 0]
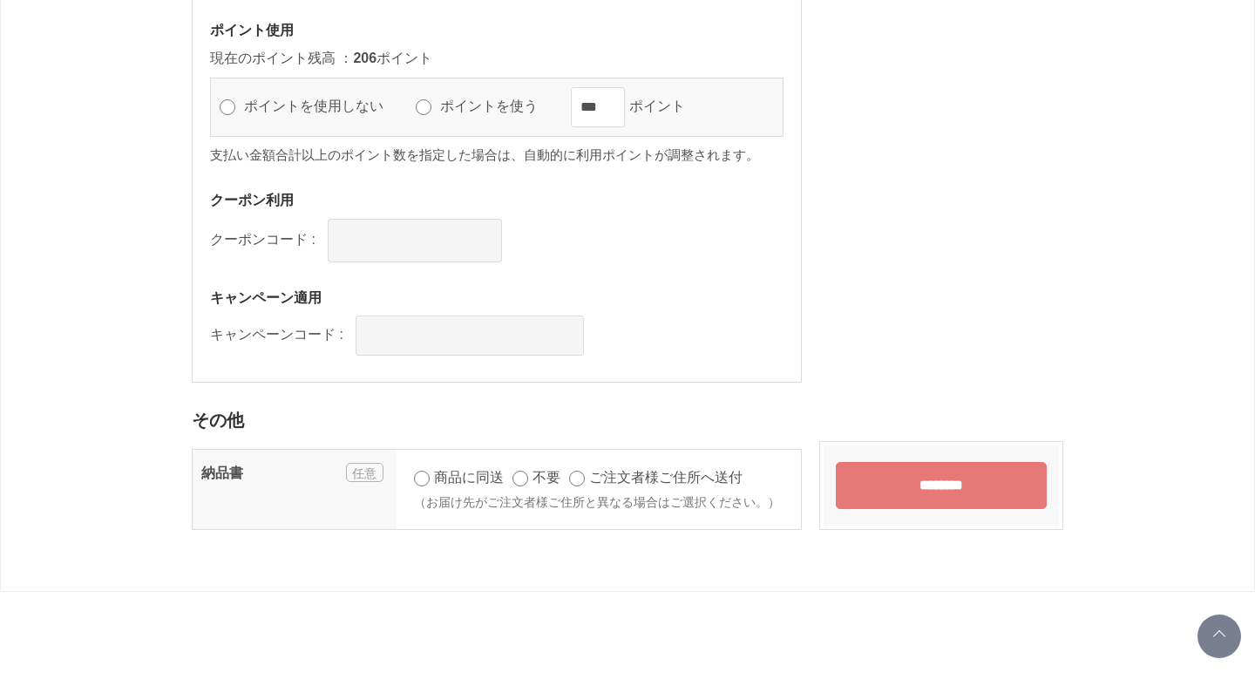
click at [927, 487] on input "********" at bounding box center [941, 485] width 211 height 47
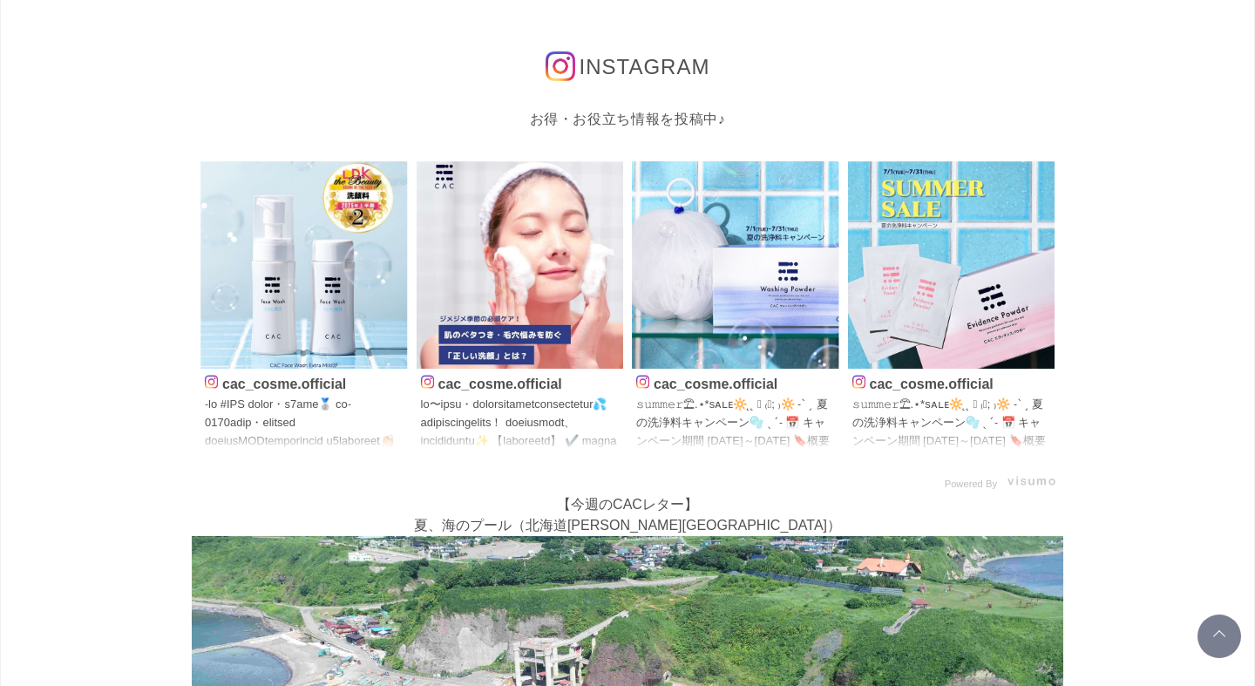
scroll to position [391, 0]
